Goal: Information Seeking & Learning: Learn about a topic

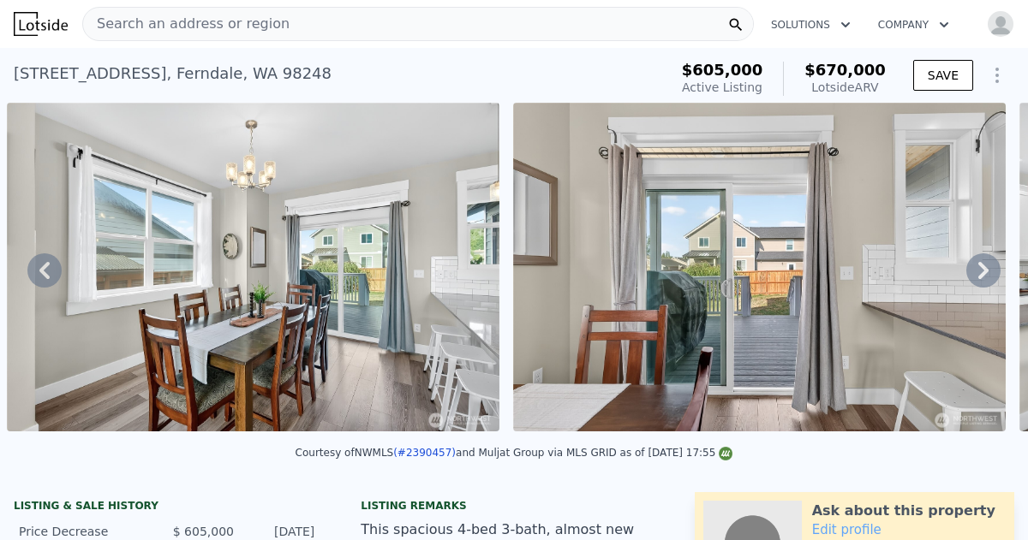
click at [99, 25] on span "Search an address or region" at bounding box center [186, 24] width 206 height 21
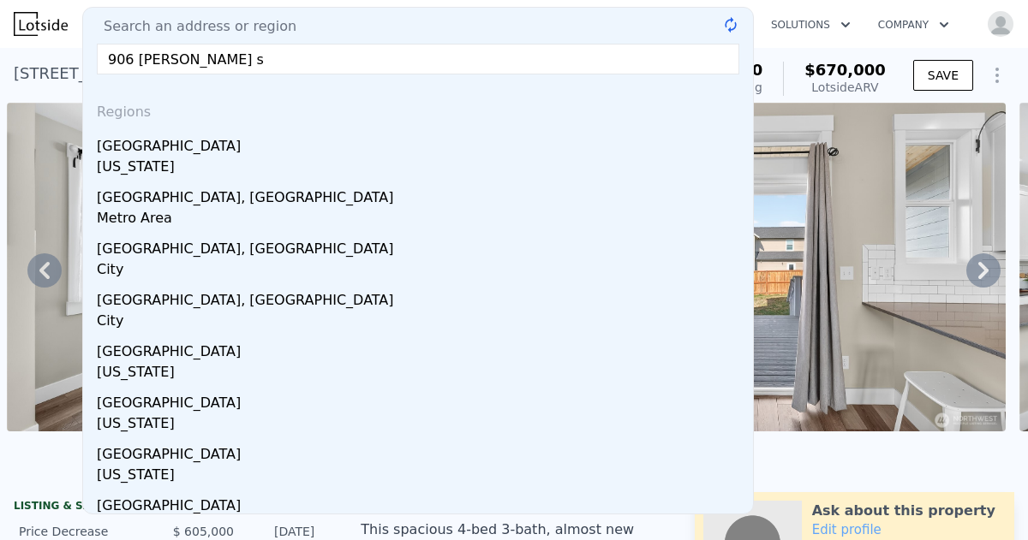
type input "[STREET_ADDRESS][PERSON_NAME]"
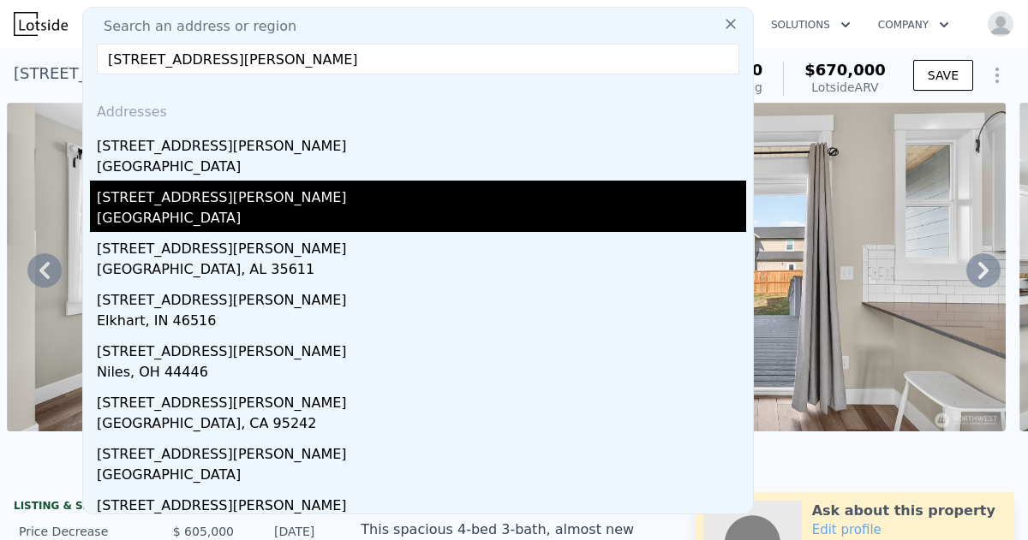
click at [213, 220] on div "[GEOGRAPHIC_DATA]" at bounding box center [421, 220] width 649 height 24
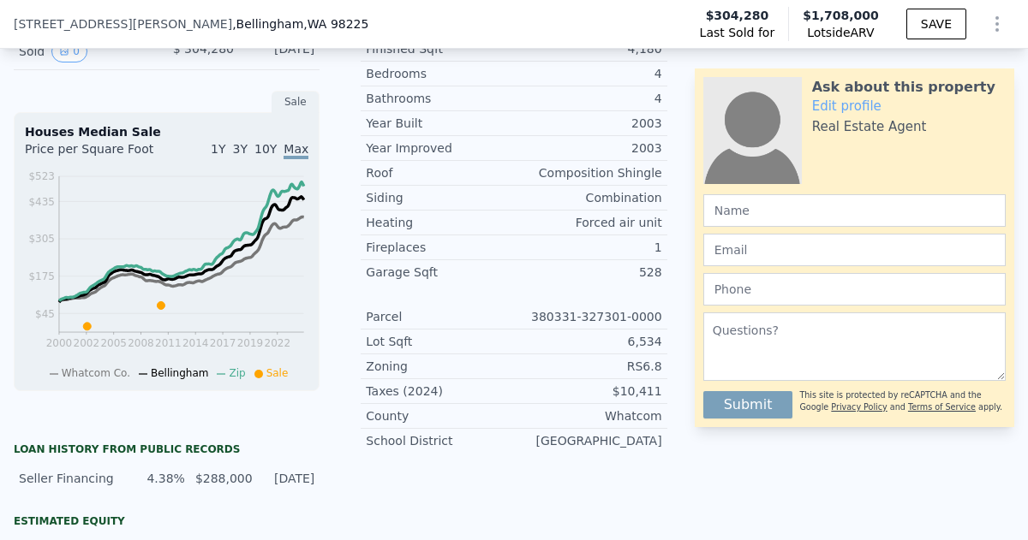
scroll to position [436, 0]
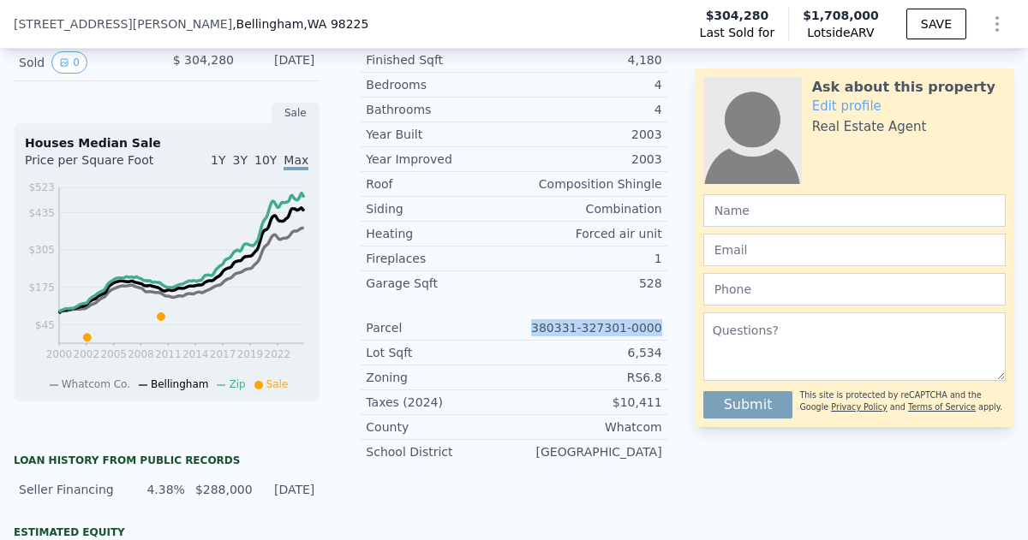
drag, startPoint x: 545, startPoint y: 328, endPoint x: 664, endPoint y: 330, distance: 119.1
click at [664, 330] on div "Parcel 380331-327301-0000" at bounding box center [514, 328] width 306 height 25
click at [528, 316] on div "Parcel 380331-327301-0000" at bounding box center [514, 328] width 306 height 25
drag, startPoint x: 546, startPoint y: 327, endPoint x: 667, endPoint y: 327, distance: 121.6
click at [667, 327] on div "Property details Finished Sqft 4,180 Bedrooms 4 Bathrooms 4 Year Built 2003 Yea…" at bounding box center [513, 252] width 333 height 450
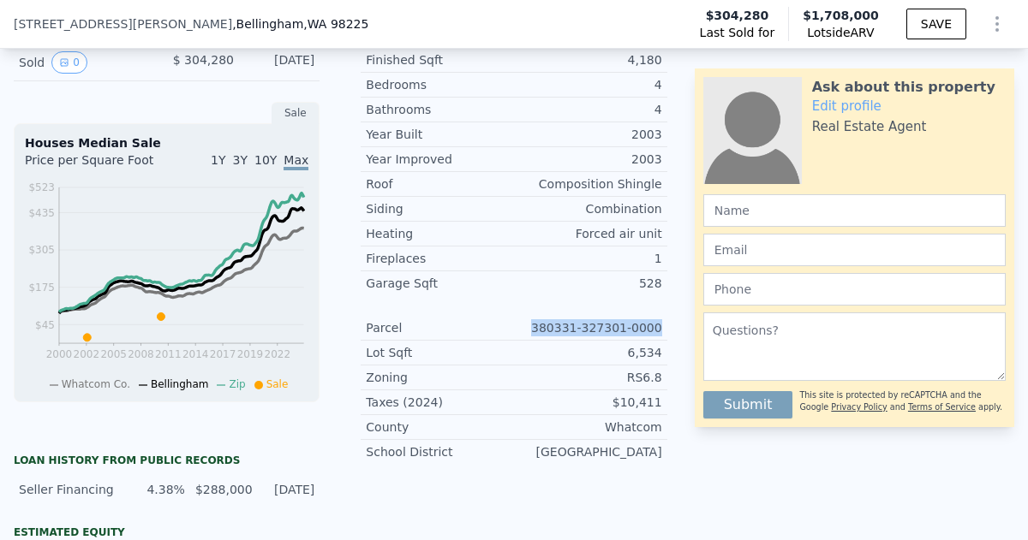
copy div "380331-327301-0000"
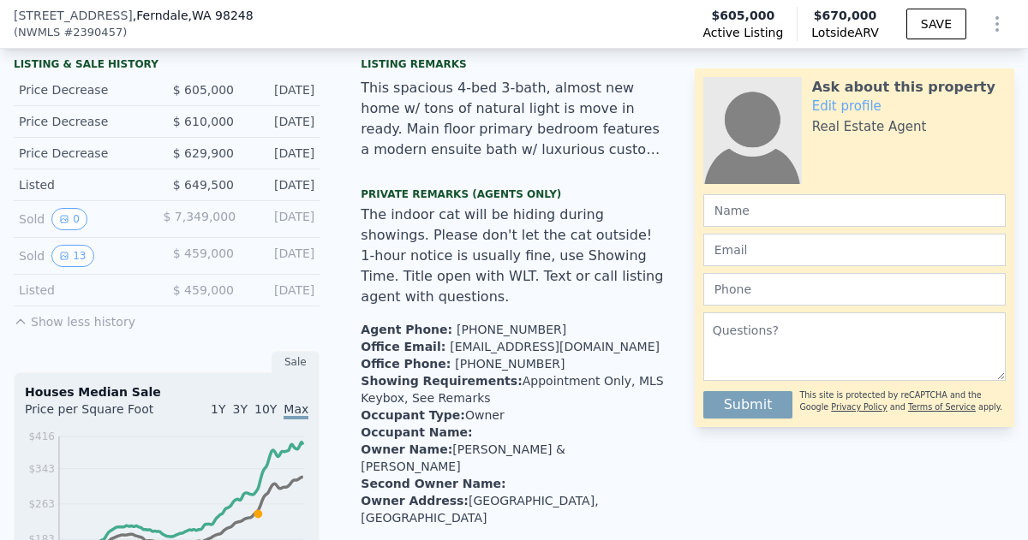
type input "3"
type input "4"
type input "1.75"
type input "3"
type input "1508"
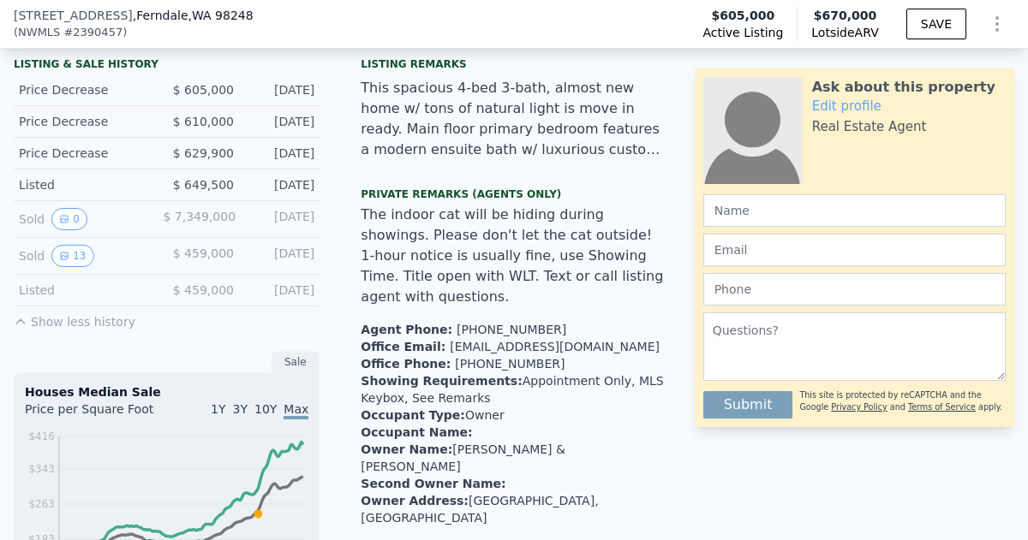
type input "2516"
type input "6098"
type input "10890"
type input "$ 670,000"
type input "4"
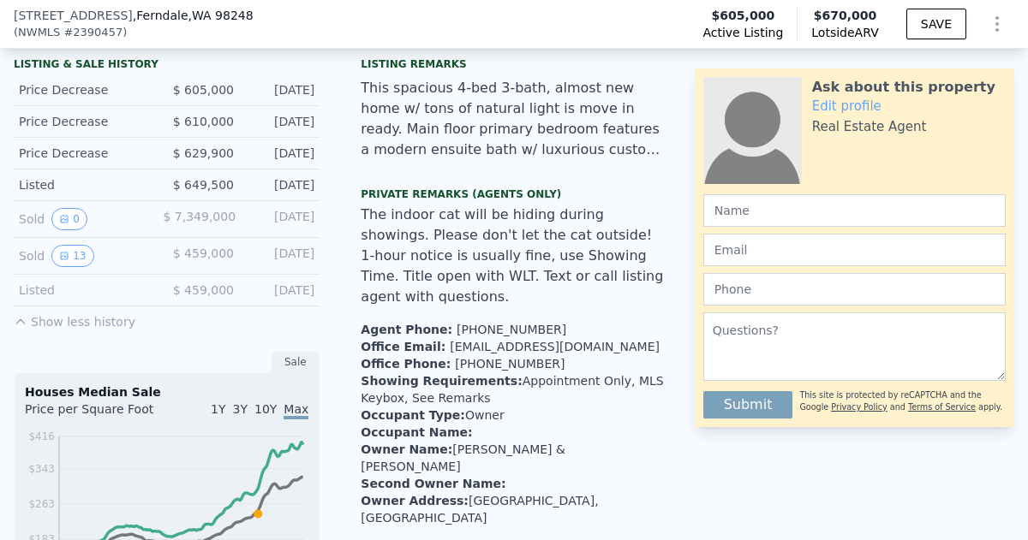
type input "-$ 17,588"
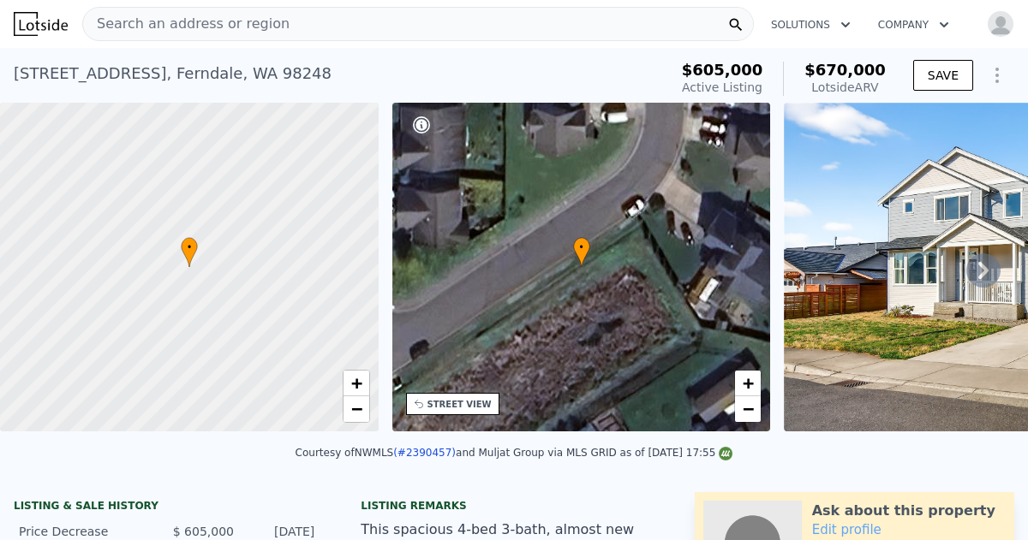
click at [98, 24] on span "Search an address or region" at bounding box center [186, 24] width 206 height 21
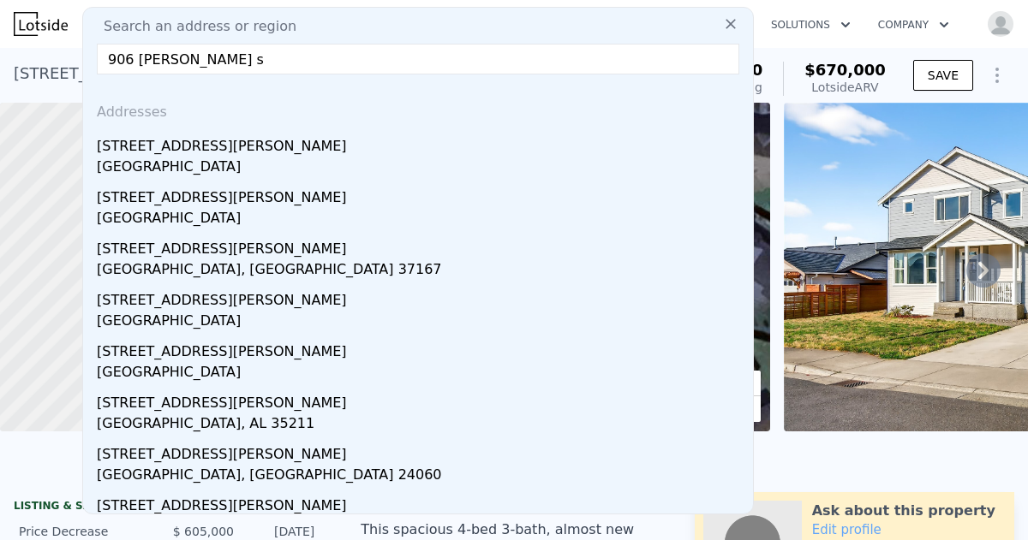
type input "[STREET_ADDRESS][PERSON_NAME]"
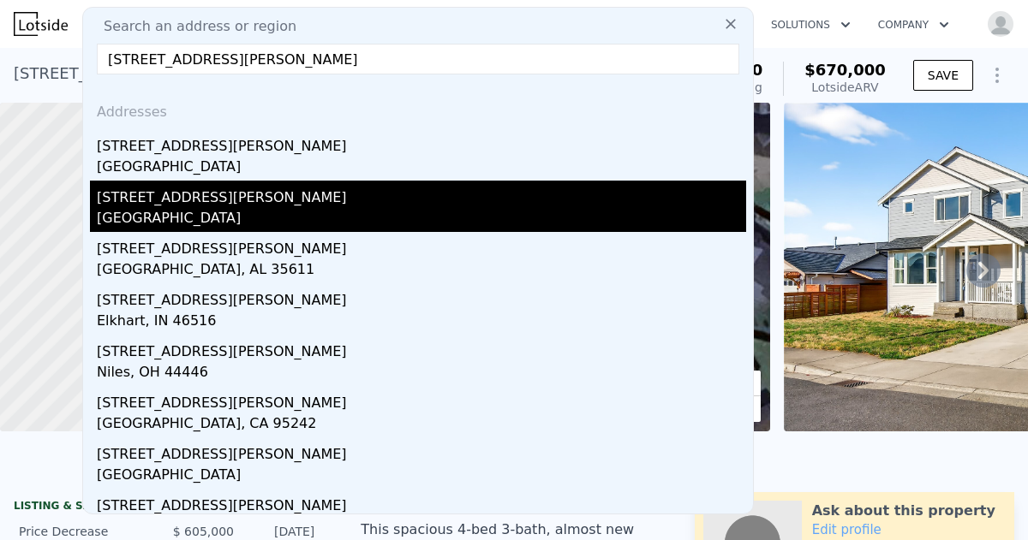
click at [188, 208] on div "[GEOGRAPHIC_DATA]" at bounding box center [421, 220] width 649 height 24
type input "4"
type input "8"
type input "2.25"
type input "4"
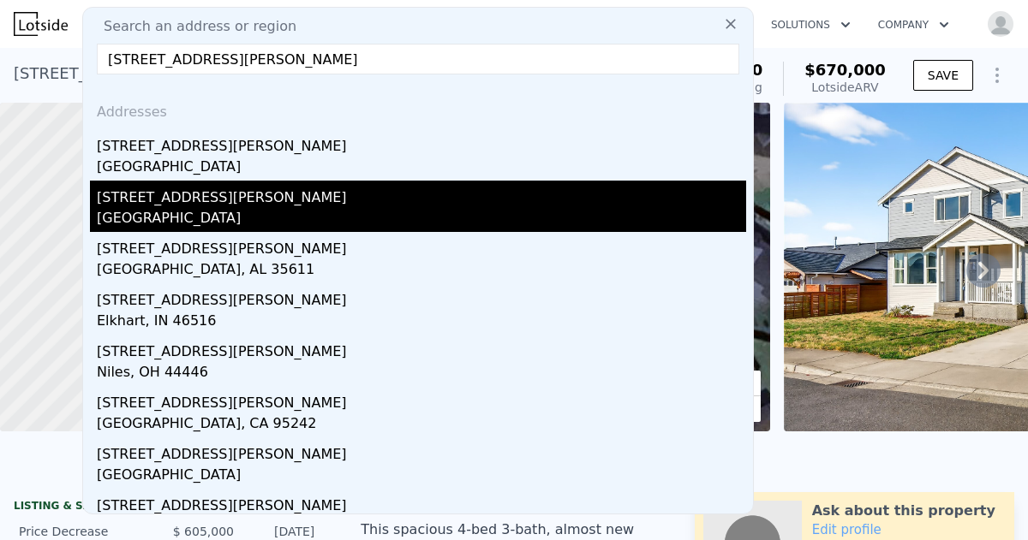
type input "3512"
type input "3782"
type input "6534"
type input "6861"
type input "$ 1,708,000"
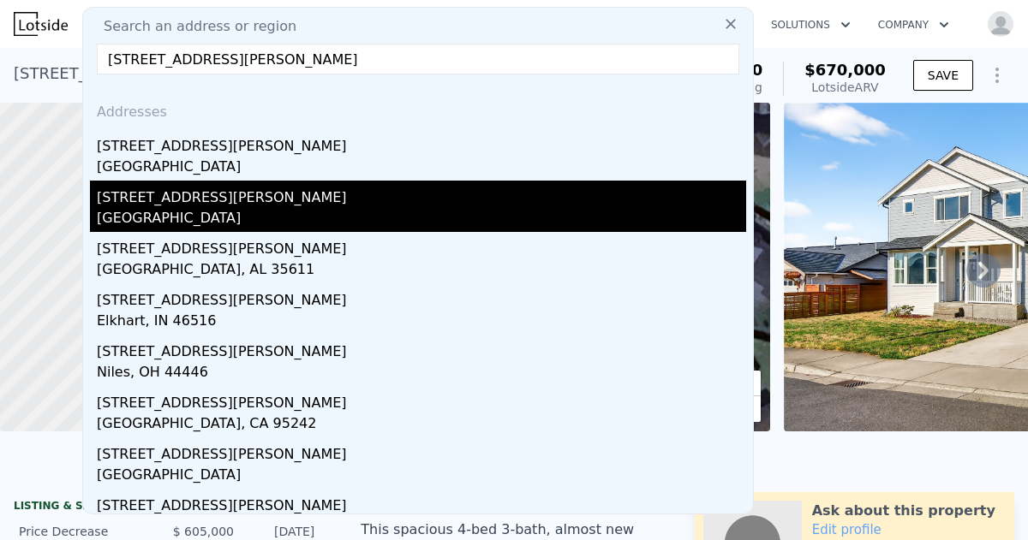
type input "7"
type input "$ 1,221,607"
